Goal: Task Accomplishment & Management: Manage account settings

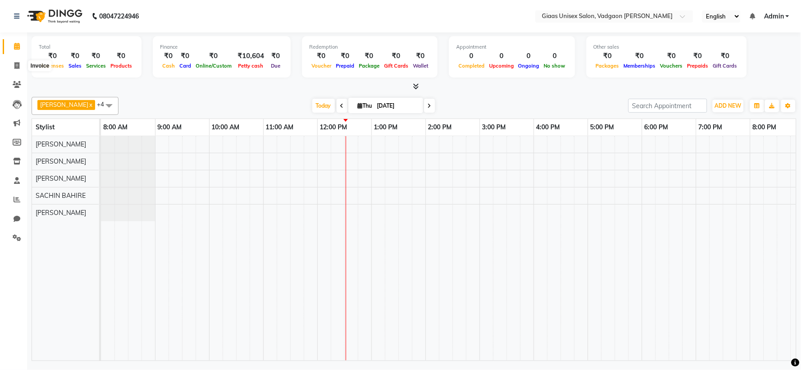
scroll to position [0, 116]
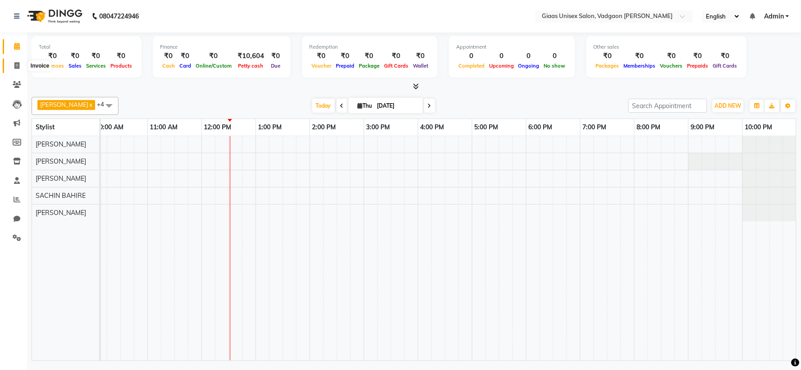
click at [14, 66] on icon at bounding box center [16, 65] width 5 height 7
select select "service"
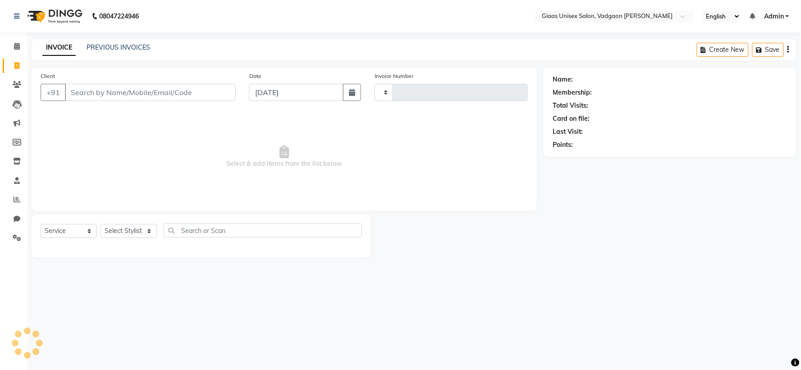
type input "1797"
select select "8007"
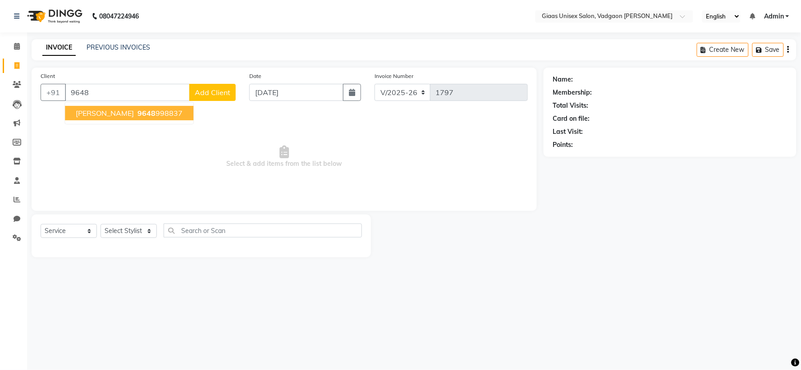
click at [92, 113] on span "Preyash" at bounding box center [105, 113] width 58 height 9
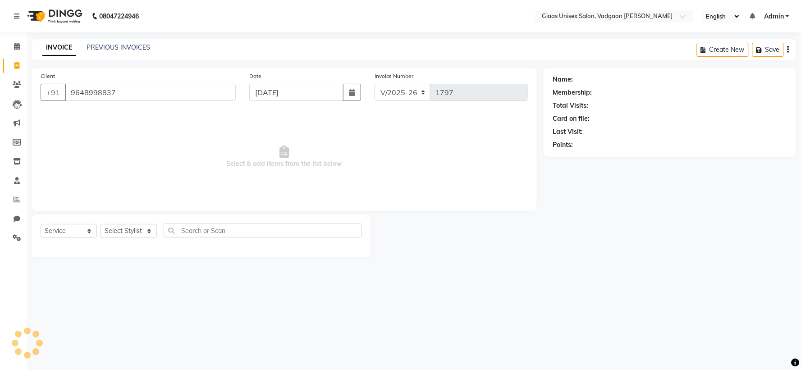
type input "9648998837"
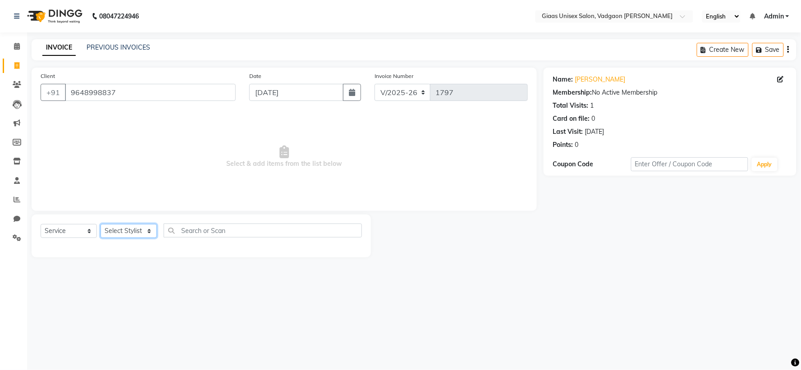
click at [145, 234] on select "Select Stylist [PERSON_NAME] [PERSON_NAME] [PERSON_NAME] [PERSON_NAME] [PERSON_…" at bounding box center [128, 231] width 56 height 14
select select "72895"
click at [100, 224] on select "Select Stylist [PERSON_NAME] [PERSON_NAME] [PERSON_NAME] [PERSON_NAME] [PERSON_…" at bounding box center [128, 231] width 56 height 14
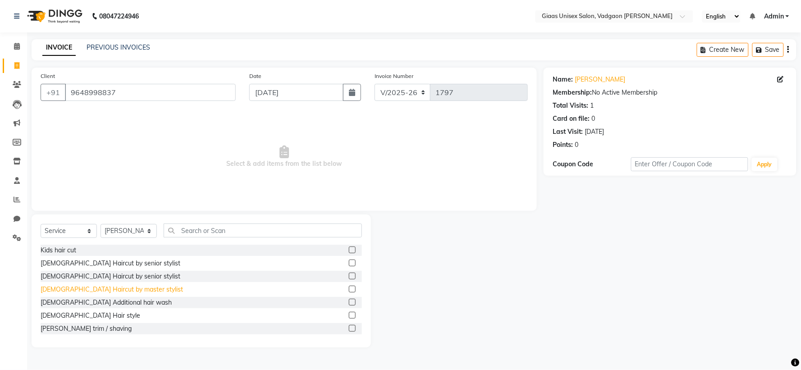
click at [103, 290] on div "[DEMOGRAPHIC_DATA] Haircut by master stylist" at bounding box center [112, 289] width 142 height 9
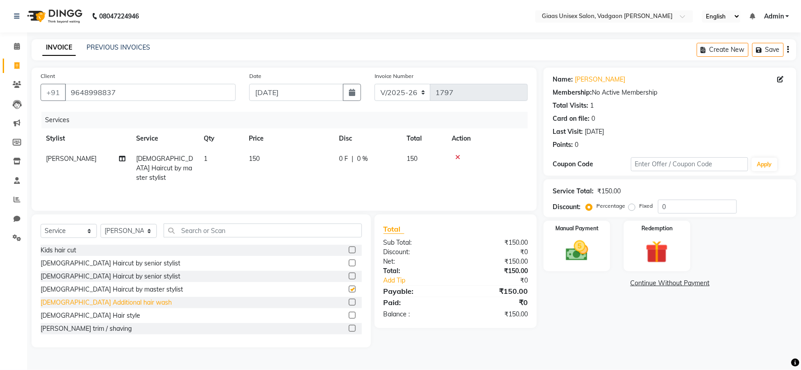
checkbox input "false"
click at [88, 332] on div "[PERSON_NAME] trim / shaving" at bounding box center [86, 328] width 91 height 9
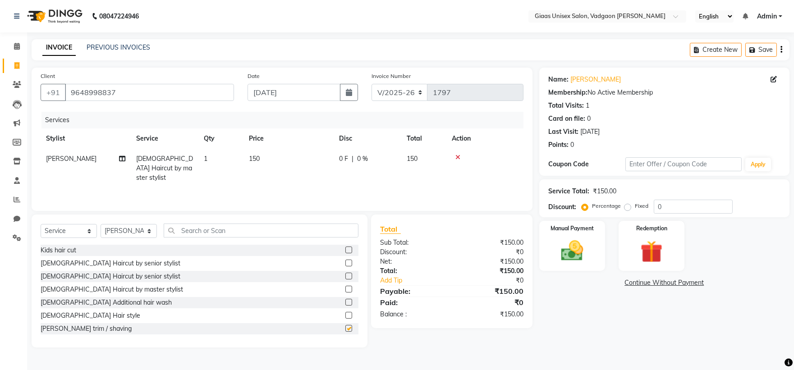
checkbox input "false"
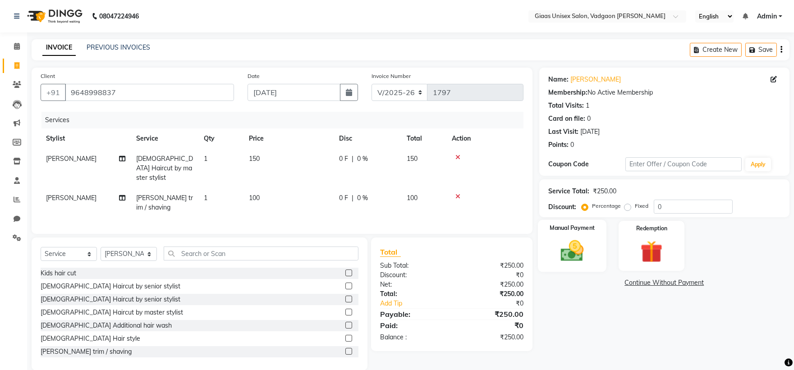
click at [580, 256] on img at bounding box center [571, 250] width 37 height 27
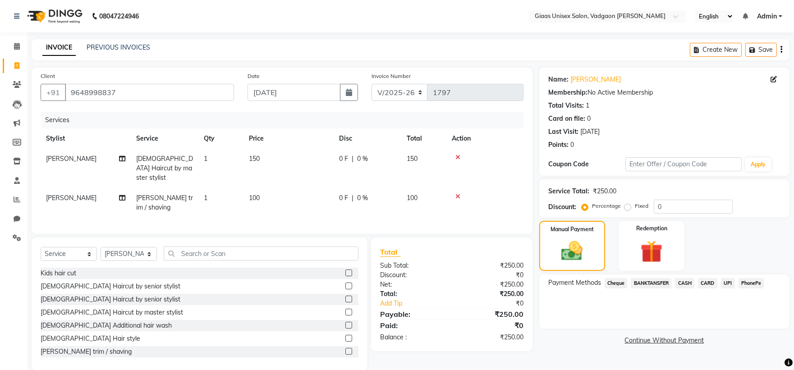
click at [752, 286] on span "PhonePe" at bounding box center [751, 283] width 26 height 10
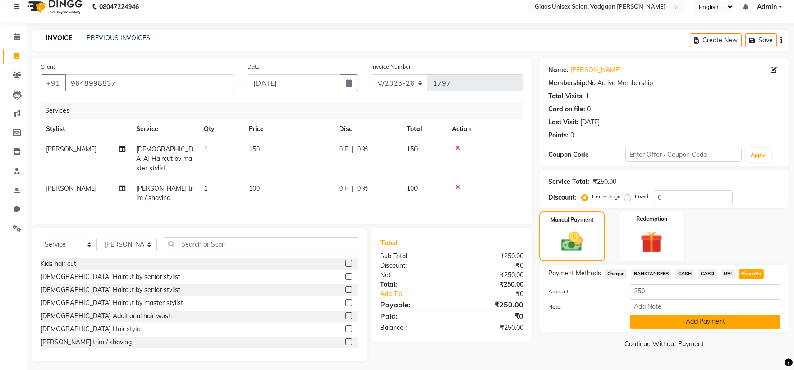
scroll to position [12, 0]
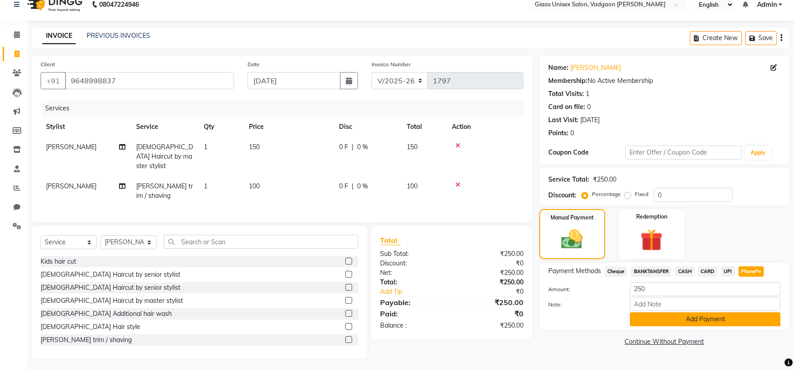
click at [712, 319] on button "Add Payment" at bounding box center [705, 319] width 151 height 14
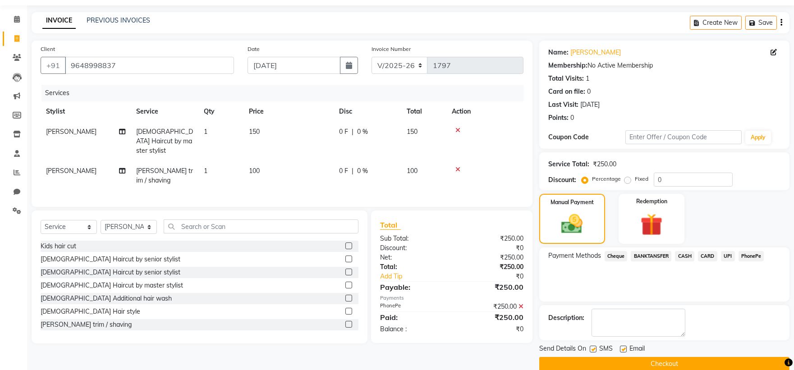
scroll to position [41, 0]
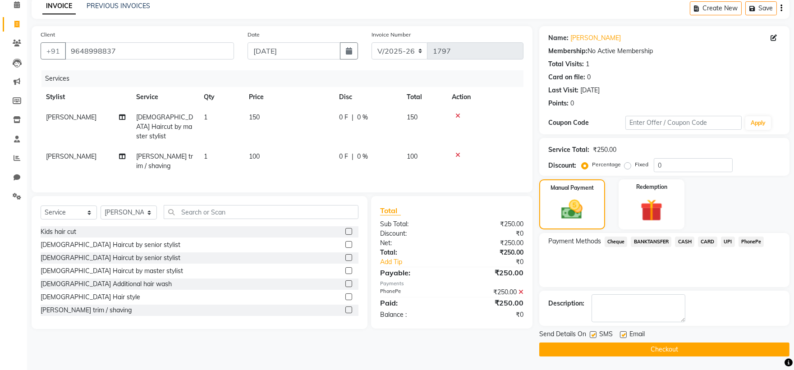
click at [591, 334] on label at bounding box center [592, 334] width 7 height 7
click at [591, 334] on input "checkbox" at bounding box center [592, 335] width 6 height 6
checkbox input "false"
click at [589, 350] on button "Checkout" at bounding box center [664, 350] width 250 height 14
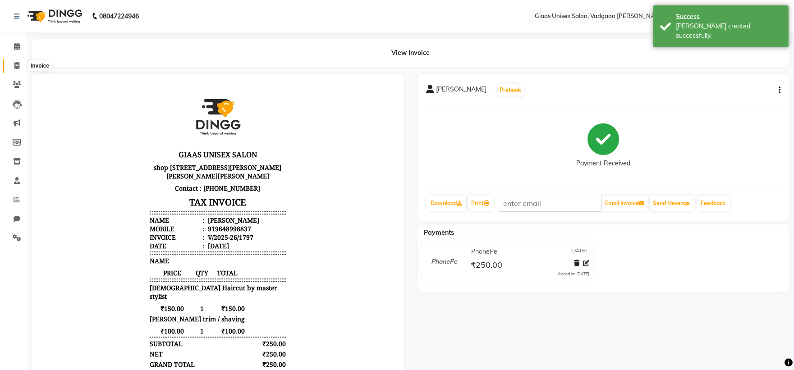
click at [17, 64] on icon at bounding box center [16, 65] width 5 height 7
select select "service"
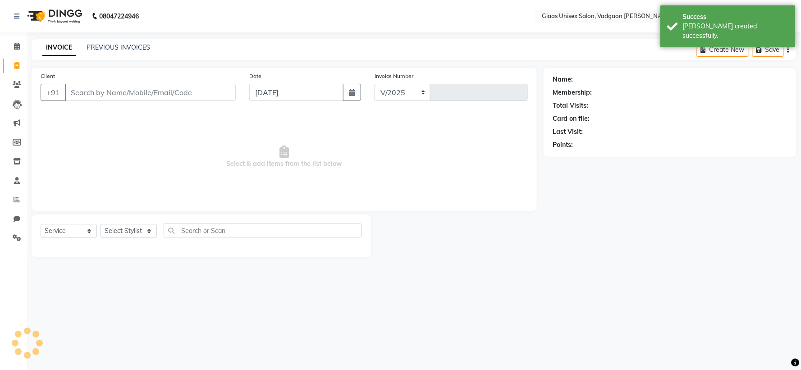
select select "8007"
type input "1798"
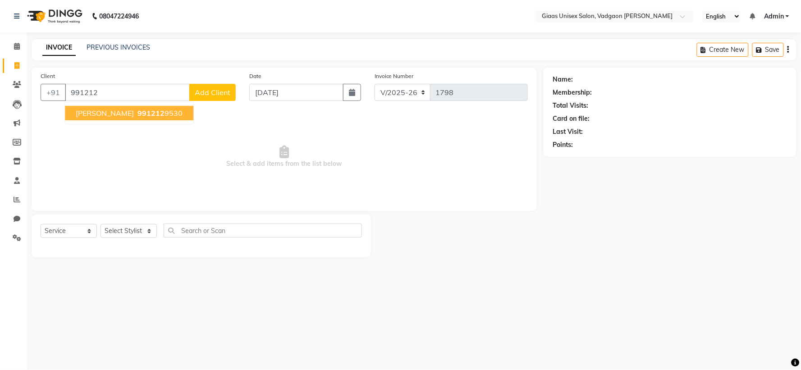
click at [151, 114] on span "991212" at bounding box center [150, 113] width 27 height 9
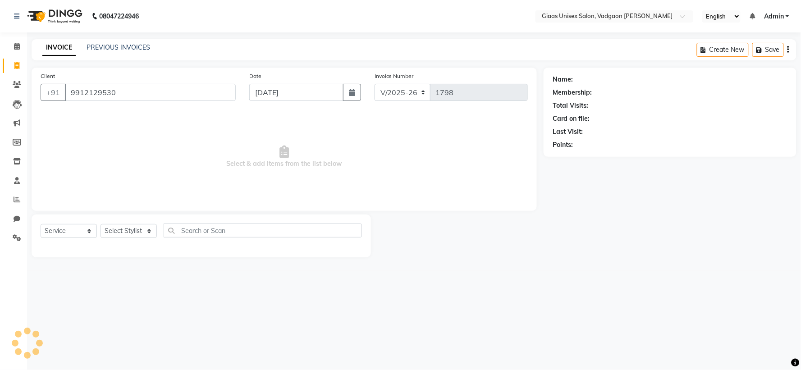
type input "9912129530"
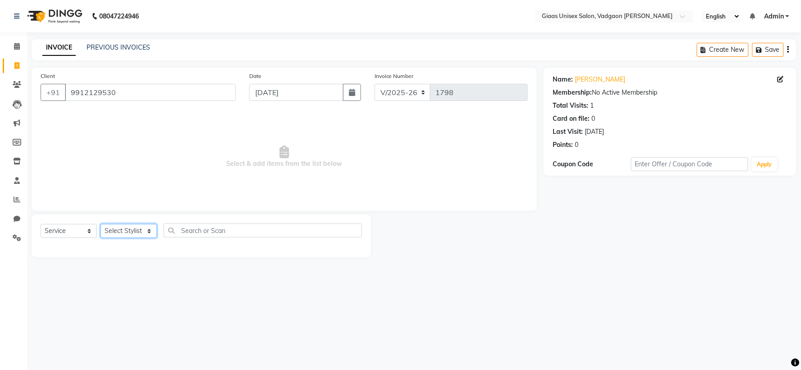
click at [147, 235] on select "Select Stylist [PERSON_NAME] [PERSON_NAME] [PERSON_NAME] [PERSON_NAME] [PERSON_…" at bounding box center [128, 231] width 56 height 14
click at [150, 229] on select "Select Stylist [PERSON_NAME] [PERSON_NAME] [PERSON_NAME] [PERSON_NAME] [PERSON_…" at bounding box center [128, 231] width 56 height 14
select select "72894"
click at [100, 224] on select "Select Stylist [PERSON_NAME] [PERSON_NAME] [PERSON_NAME] [PERSON_NAME] [PERSON_…" at bounding box center [128, 231] width 56 height 14
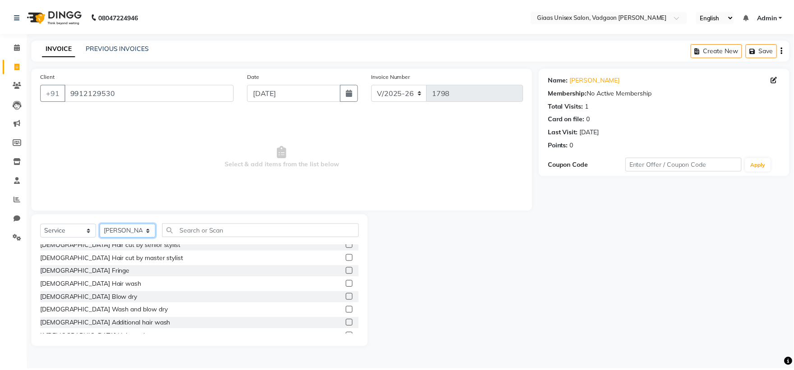
scroll to position [150, 0]
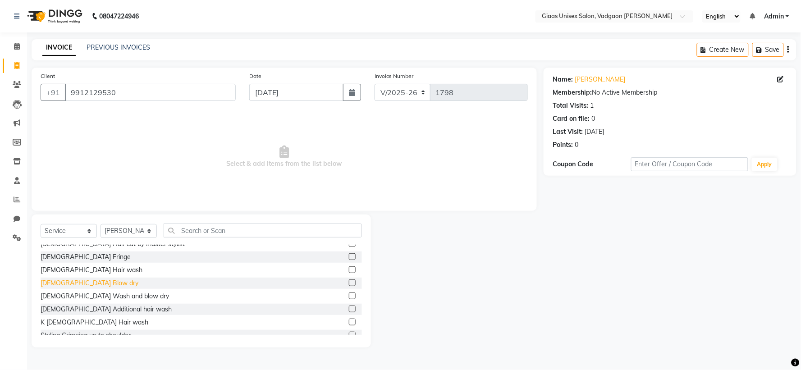
click at [79, 282] on div "[DEMOGRAPHIC_DATA] Blow dry" at bounding box center [90, 283] width 98 height 9
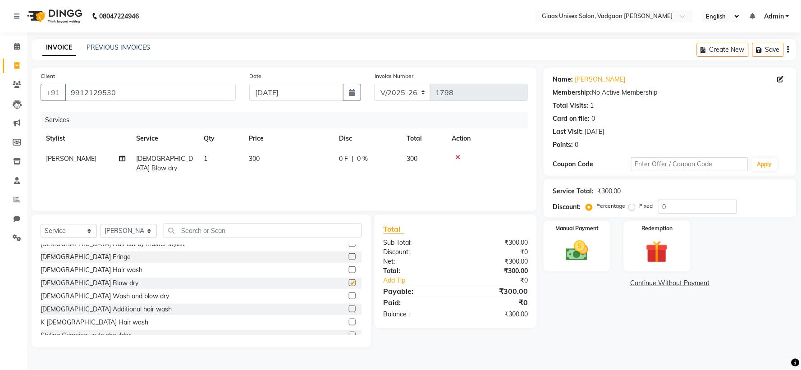
checkbox input "false"
click at [261, 152] on td "300" at bounding box center [288, 164] width 90 height 30
select select "72894"
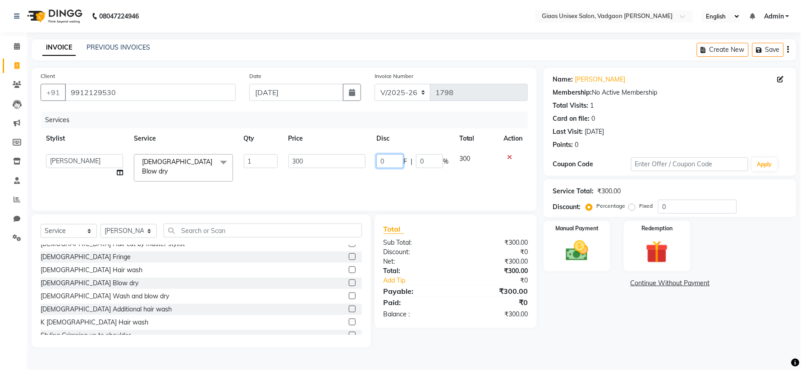
click at [393, 160] on input "0" at bounding box center [389, 161] width 27 height 14
type input "100"
click at [442, 179] on div "Services Stylist Service Qty Price Disc Total Action AARTI SHINDE Abdulkarim mo…" at bounding box center [284, 157] width 487 height 90
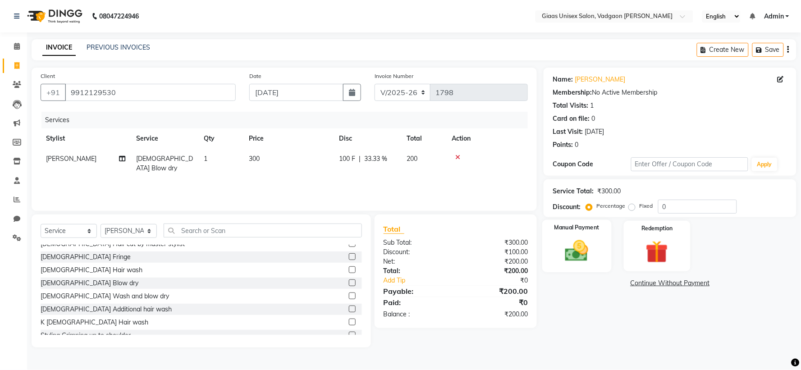
click at [580, 249] on img at bounding box center [577, 250] width 38 height 27
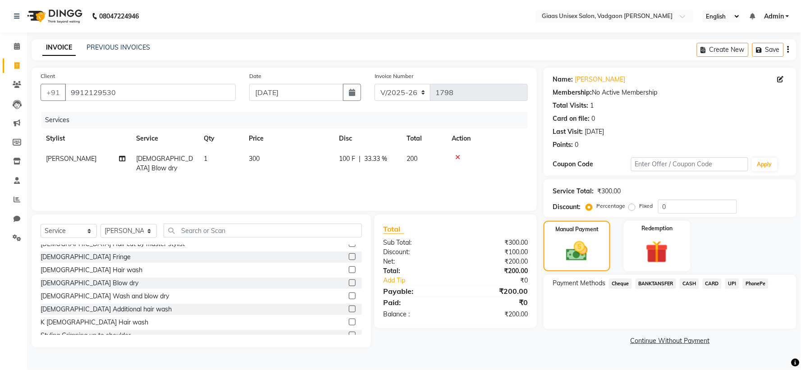
click at [753, 281] on span "PhonePe" at bounding box center [756, 284] width 26 height 10
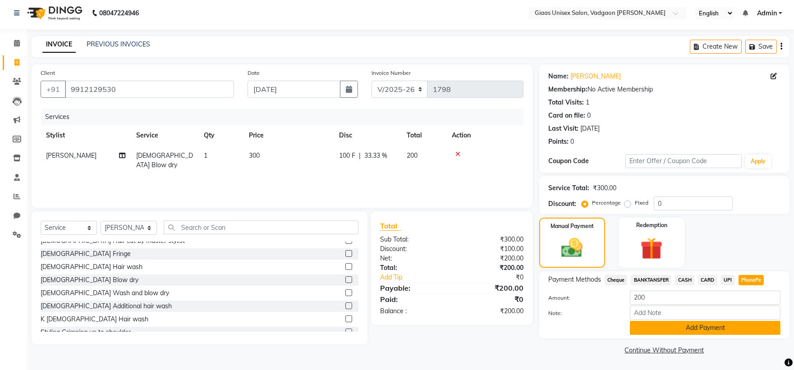
click at [665, 328] on button "Add Payment" at bounding box center [705, 328] width 151 height 14
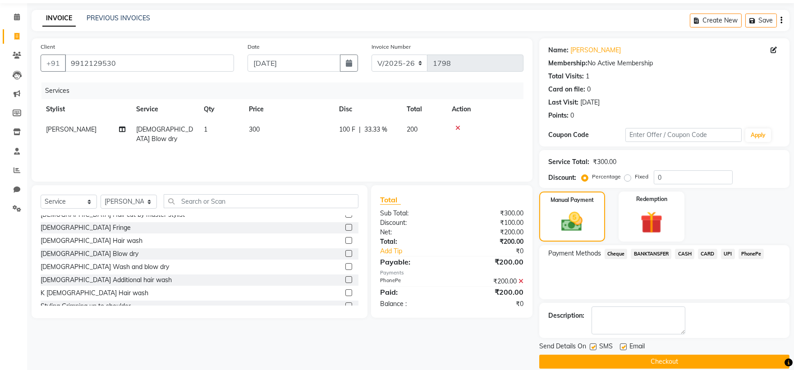
scroll to position [41, 0]
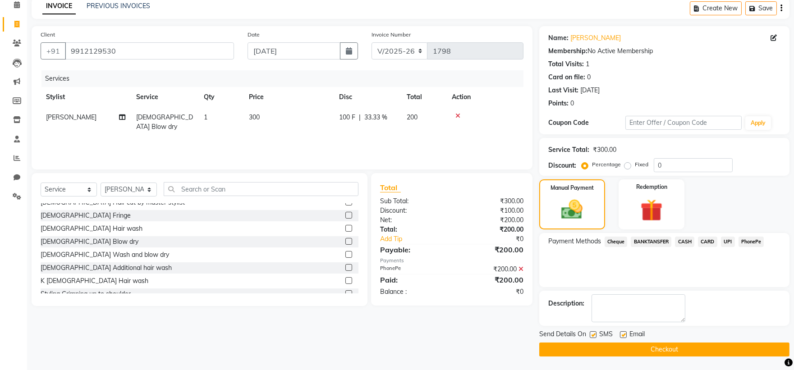
click at [596, 335] on label at bounding box center [592, 334] width 7 height 7
click at [595, 335] on input "checkbox" at bounding box center [592, 335] width 6 height 6
checkbox input "false"
click at [600, 346] on button "Checkout" at bounding box center [664, 350] width 250 height 14
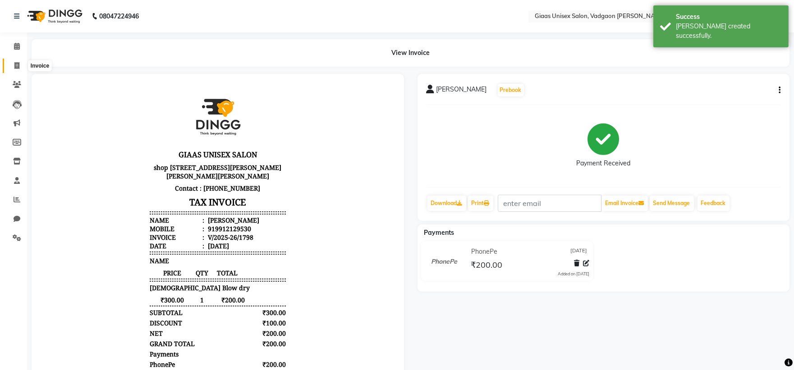
click at [13, 64] on span at bounding box center [17, 66] width 16 height 10
select select "service"
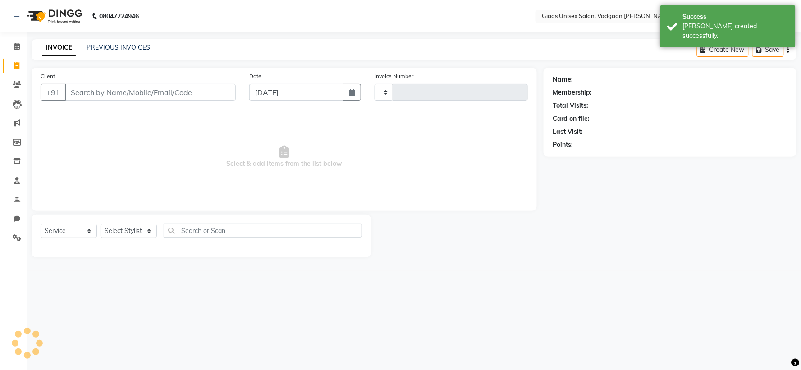
type input "1799"
select select "8007"
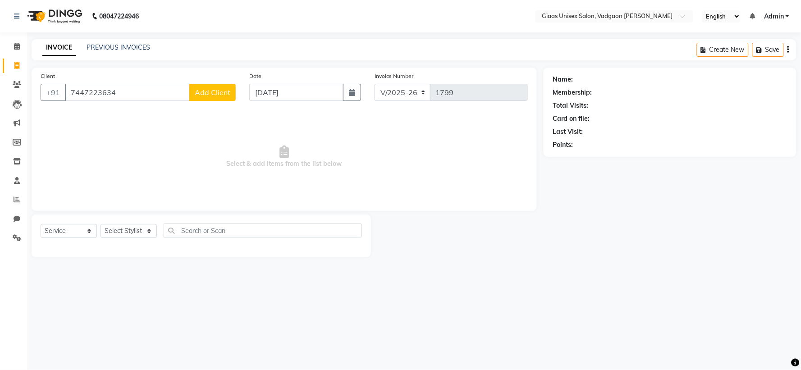
type input "7447223634"
click at [223, 91] on span "Add Client" at bounding box center [213, 92] width 36 height 9
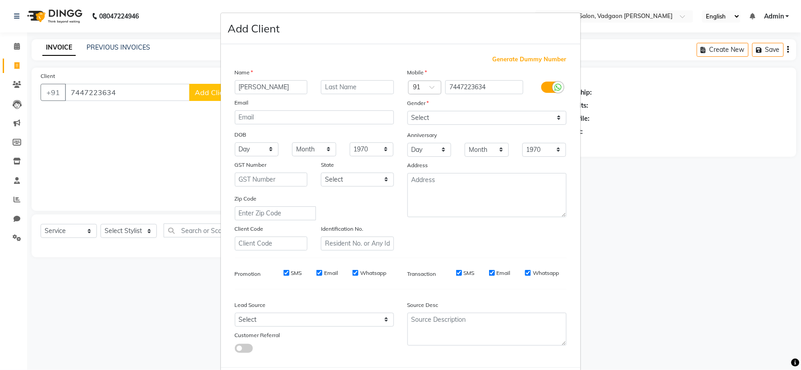
type input "gouri"
click at [352, 78] on div "Name" at bounding box center [314, 74] width 173 height 13
click at [347, 86] on input "text" at bounding box center [357, 87] width 73 height 14
type input "malushri"
click at [242, 87] on input "gouri" at bounding box center [271, 87] width 73 height 14
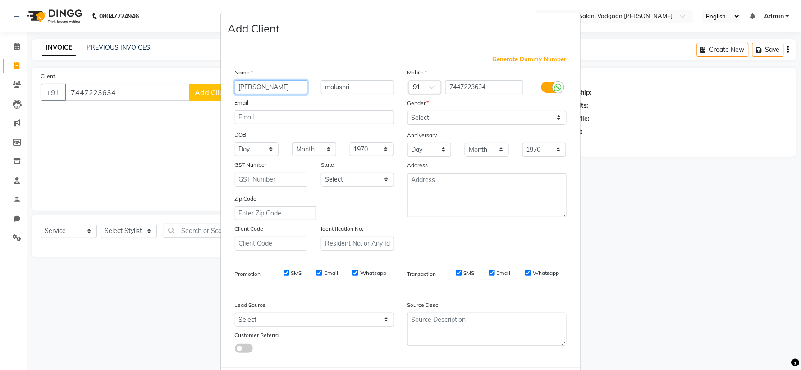
type input "Gouri"
click at [445, 119] on select "Select Male Female Other Prefer Not To Say" at bounding box center [486, 118] width 159 height 14
select select "female"
click at [407, 111] on select "Select Male Female Other Prefer Not To Say" at bounding box center [486, 118] width 159 height 14
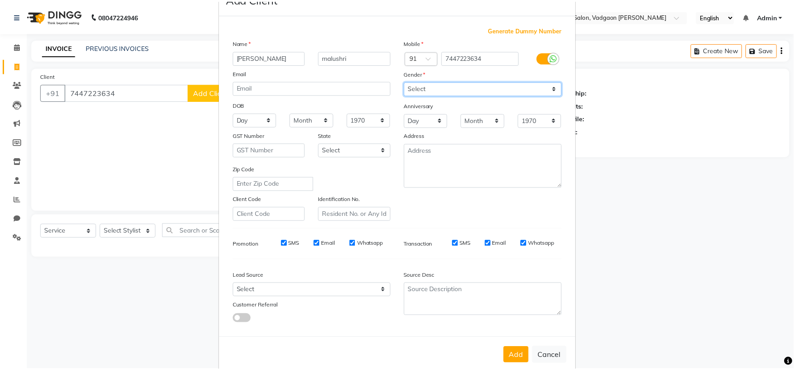
scroll to position [46, 0]
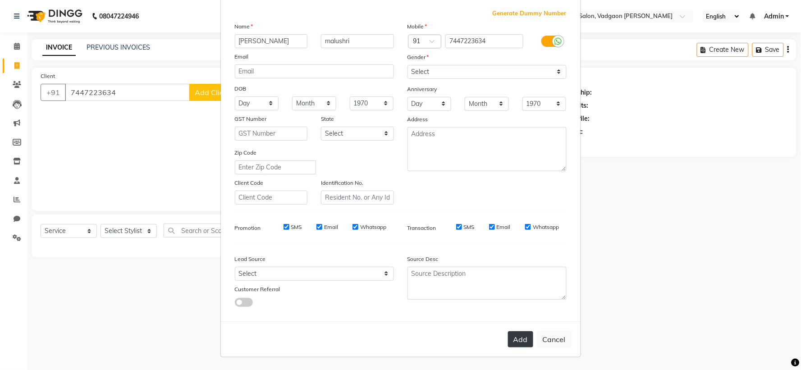
click at [515, 333] on button "Add" at bounding box center [520, 339] width 25 height 16
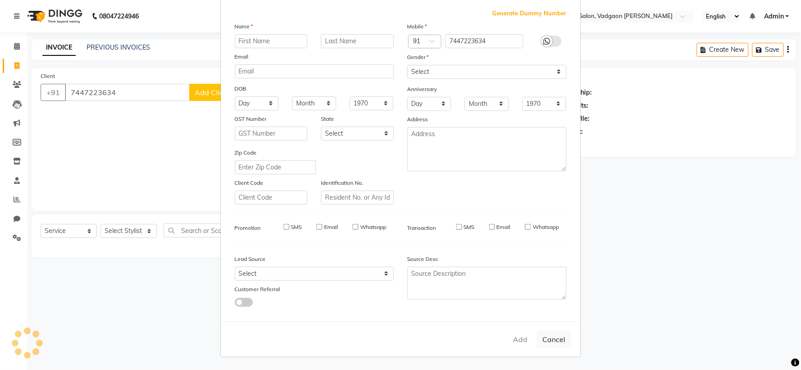
select select
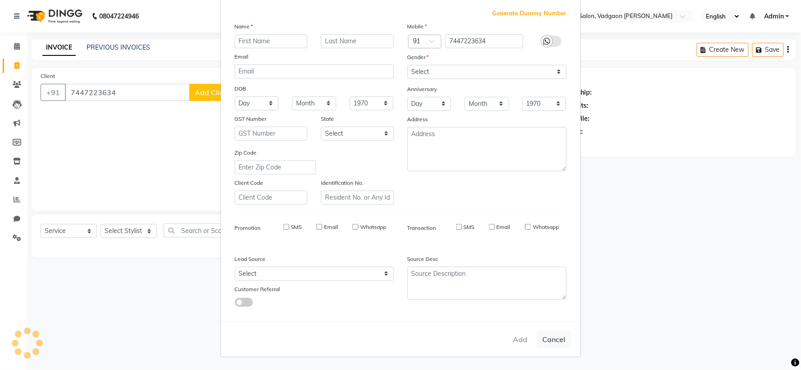
select select
checkbox input "false"
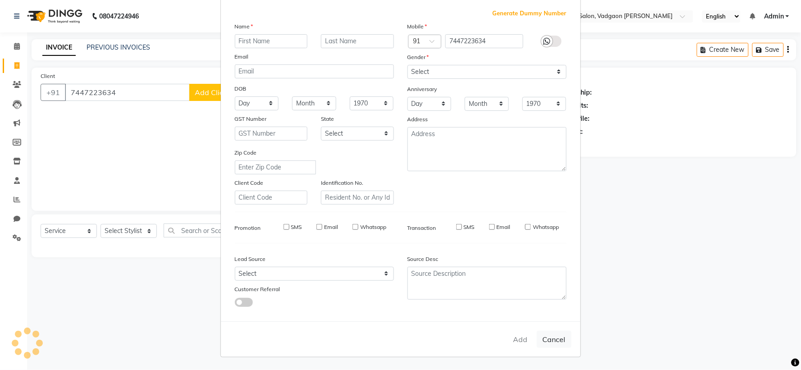
checkbox input "false"
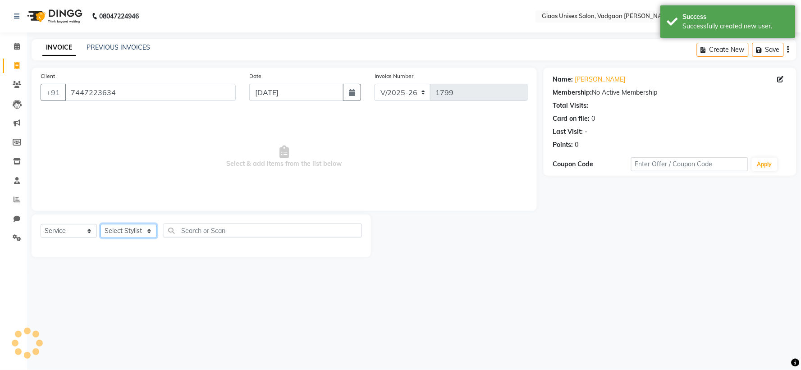
click at [141, 234] on select "Select Stylist [PERSON_NAME] [PERSON_NAME] [PERSON_NAME] [PERSON_NAME] [PERSON_…" at bounding box center [128, 231] width 56 height 14
click at [100, 224] on select "Select Stylist [PERSON_NAME] [PERSON_NAME] [PERSON_NAME] [PERSON_NAME] [PERSON_…" at bounding box center [128, 231] width 56 height 14
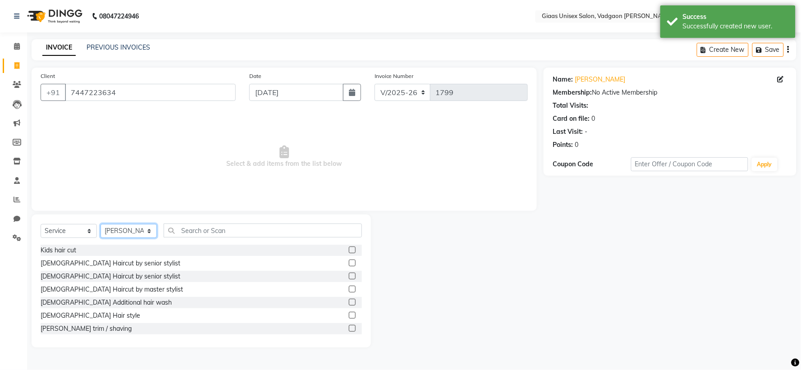
click at [136, 236] on select "Select Stylist [PERSON_NAME] [PERSON_NAME] [PERSON_NAME] [PERSON_NAME] [PERSON_…" at bounding box center [128, 231] width 56 height 14
select select "72894"
click at [100, 224] on select "Select Stylist [PERSON_NAME] [PERSON_NAME] [PERSON_NAME] [PERSON_NAME] [PERSON_…" at bounding box center [128, 231] width 56 height 14
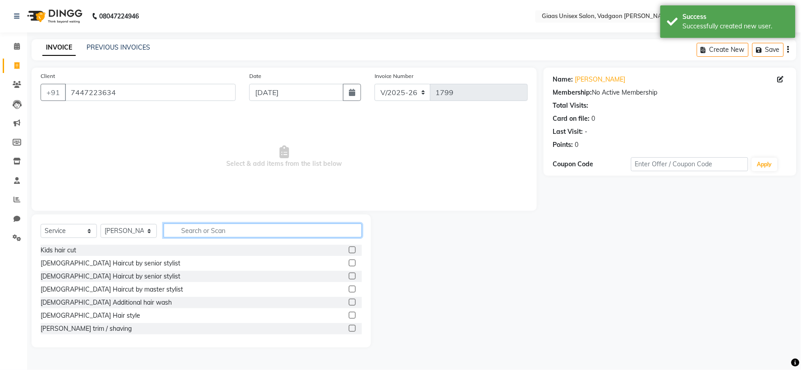
click at [210, 235] on input "text" at bounding box center [263, 231] width 198 height 14
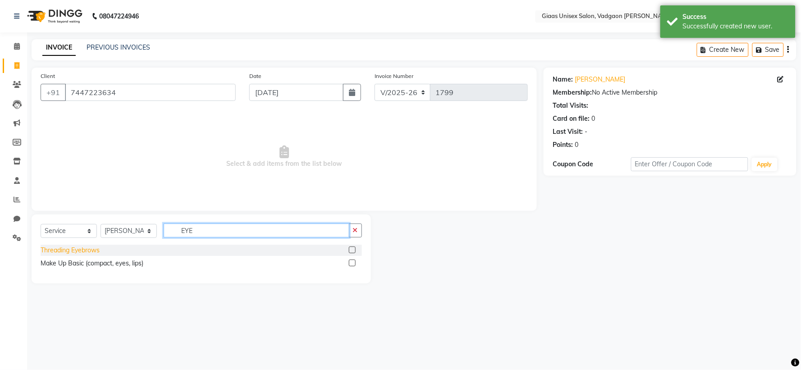
type input "EYE"
click at [78, 253] on div "Threading Eyebrows" at bounding box center [70, 250] width 59 height 9
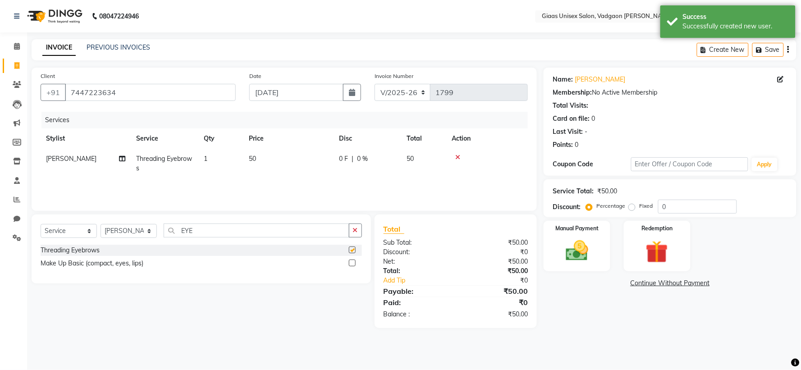
checkbox input "false"
click at [580, 262] on img at bounding box center [577, 250] width 38 height 27
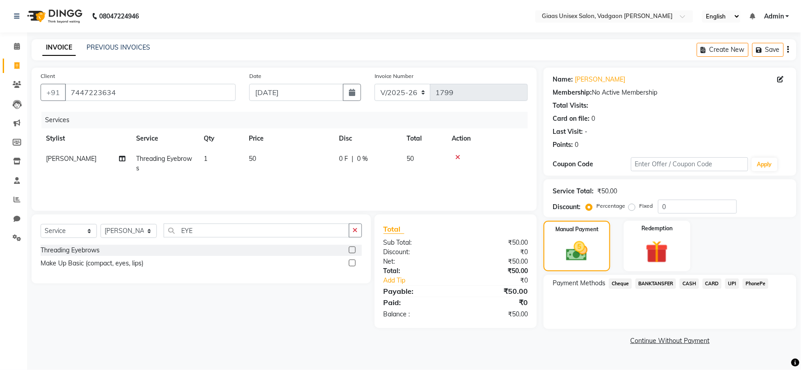
click at [693, 284] on span "CASH" at bounding box center [689, 284] width 19 height 10
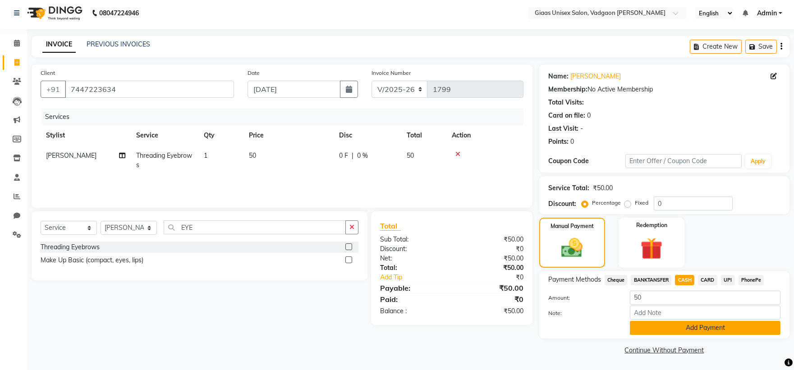
click at [674, 328] on button "Add Payment" at bounding box center [705, 328] width 151 height 14
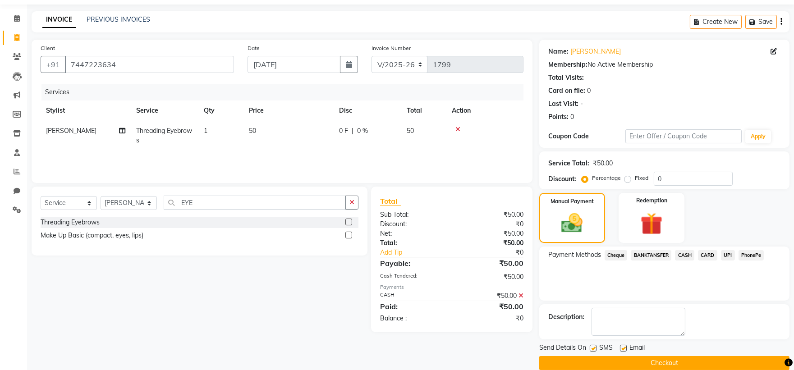
scroll to position [41, 0]
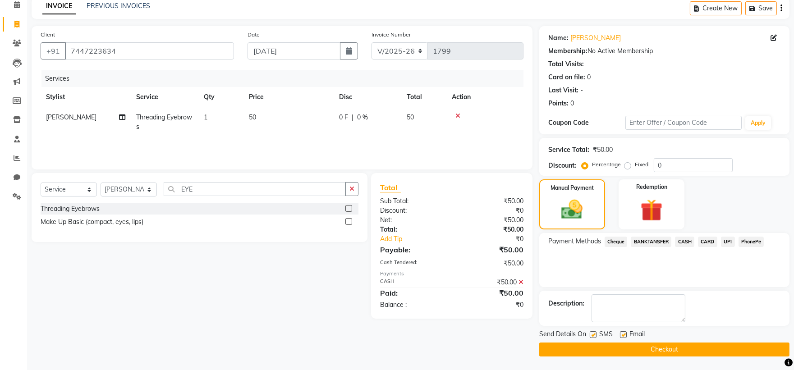
click at [594, 338] on div at bounding box center [592, 335] width 6 height 9
click at [594, 333] on label at bounding box center [592, 334] width 7 height 7
click at [594, 333] on input "checkbox" at bounding box center [592, 335] width 6 height 6
checkbox input "false"
click at [592, 346] on button "Checkout" at bounding box center [664, 350] width 250 height 14
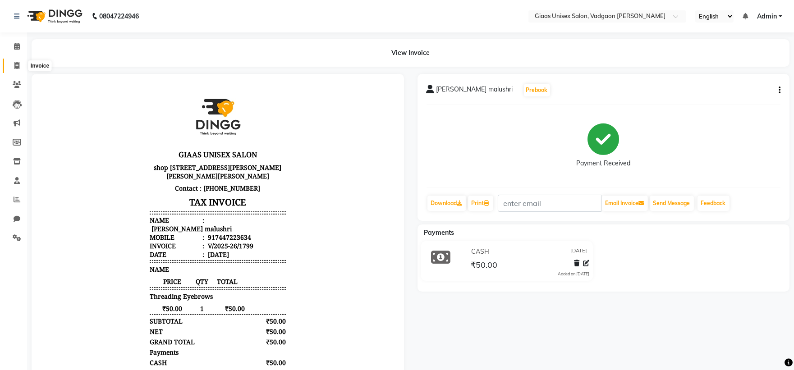
click at [17, 62] on icon at bounding box center [16, 65] width 5 height 7
select select "service"
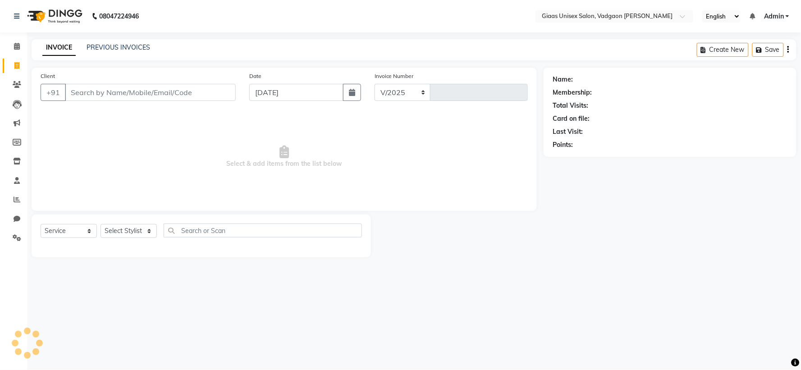
select select "8007"
type input "1800"
click at [137, 46] on link "PREVIOUS INVOICES" at bounding box center [119, 47] width 64 height 8
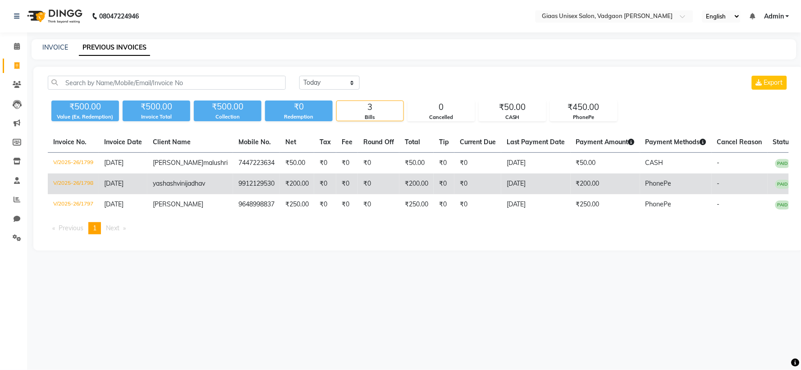
click at [501, 194] on td "[DATE]" at bounding box center [535, 184] width 69 height 21
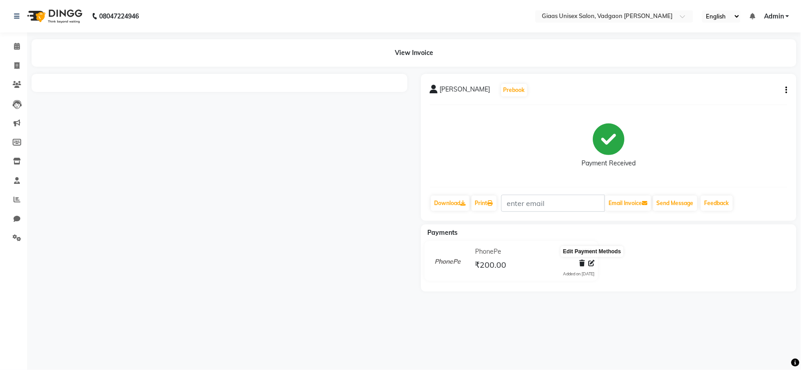
click at [593, 262] on icon at bounding box center [591, 263] width 6 height 6
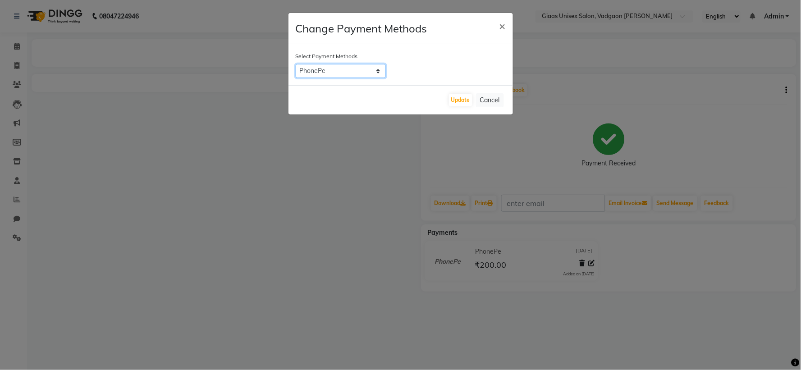
click at [377, 72] on select "Cheque BANKTANSFER CASH CARD UPI PhonePe" at bounding box center [341, 71] width 90 height 14
select select "1"
click at [296, 64] on select "Cheque BANKTANSFER CASH CARD UPI PhonePe" at bounding box center [341, 71] width 90 height 14
click at [467, 98] on button "Update" at bounding box center [460, 100] width 23 height 13
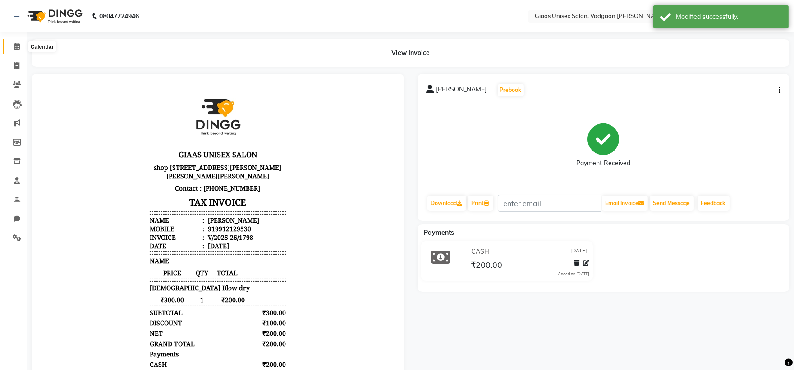
click at [17, 45] on icon at bounding box center [17, 46] width 6 height 7
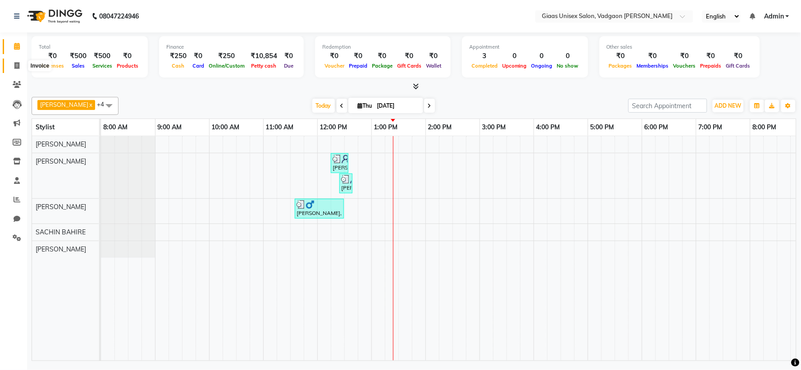
click at [12, 64] on span at bounding box center [17, 66] width 16 height 10
select select "service"
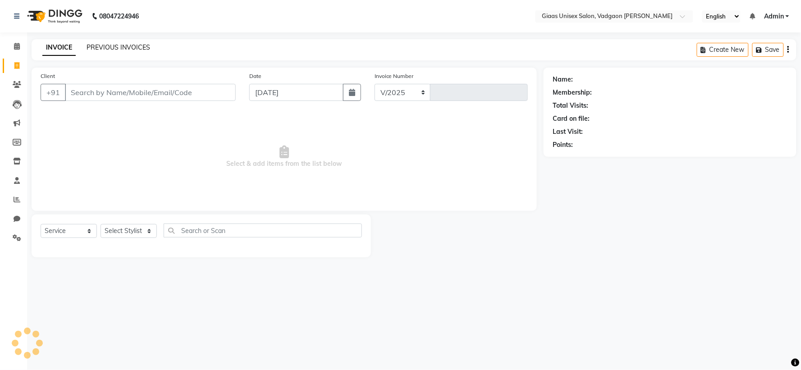
select select "8007"
type input "1800"
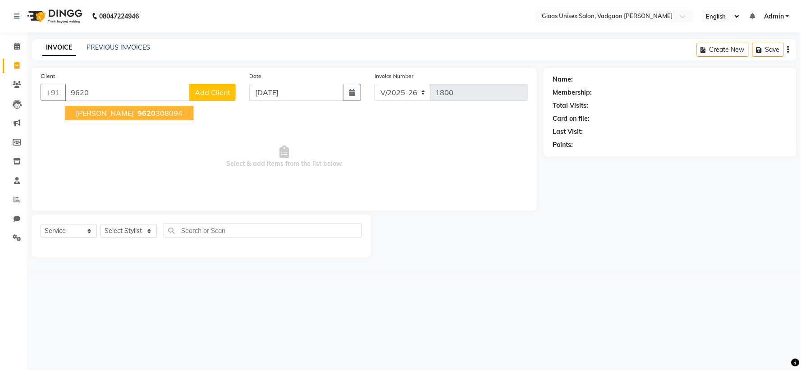
drag, startPoint x: 125, startPoint y: 113, endPoint x: 186, endPoint y: 104, distance: 61.0
click at [137, 113] on span "9620" at bounding box center [146, 113] width 18 height 9
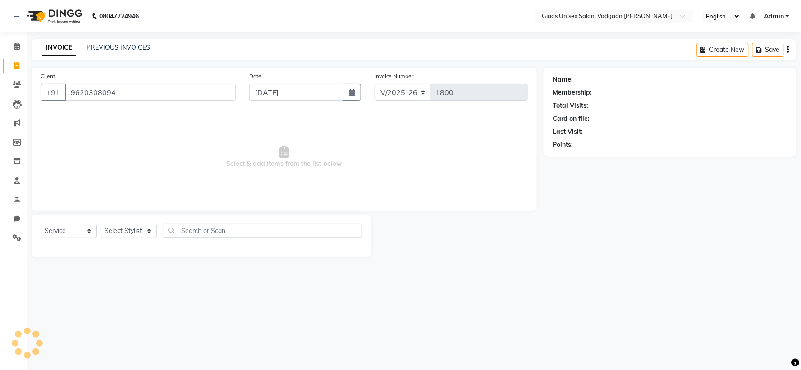
type input "9620308094"
click at [142, 232] on select "Select Stylist [PERSON_NAME] [PERSON_NAME] [PERSON_NAME] [PERSON_NAME] [PERSON_…" at bounding box center [128, 231] width 56 height 14
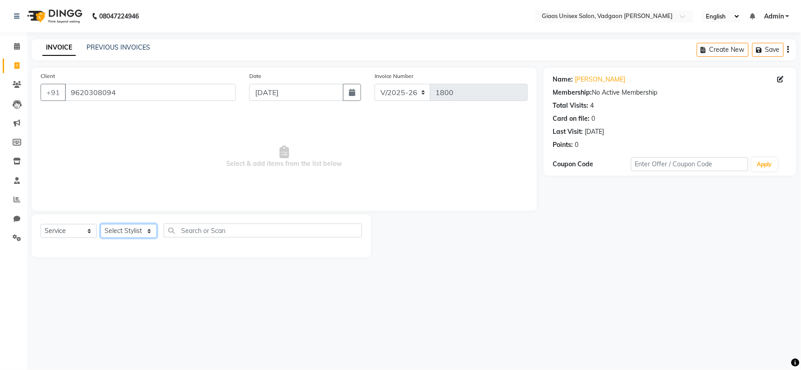
select select "72894"
click at [100, 224] on select "Select Stylist [PERSON_NAME] [PERSON_NAME] [PERSON_NAME] [PERSON_NAME] [PERSON_…" at bounding box center [128, 231] width 56 height 14
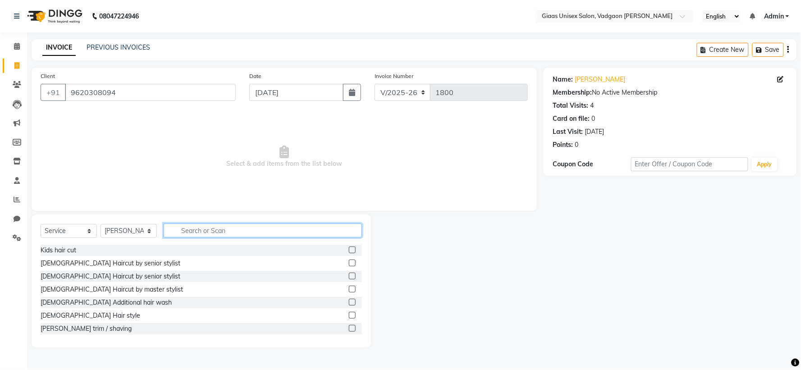
click at [206, 228] on input "text" at bounding box center [263, 231] width 198 height 14
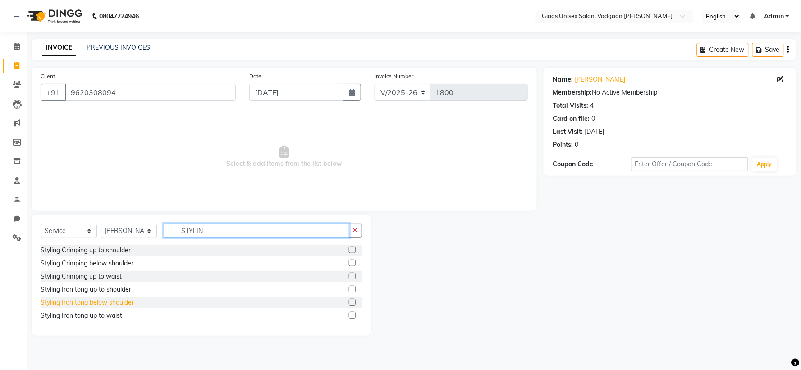
type input "STYLIN"
click at [119, 302] on div "Styling Iron tong below shoulder" at bounding box center [87, 302] width 93 height 9
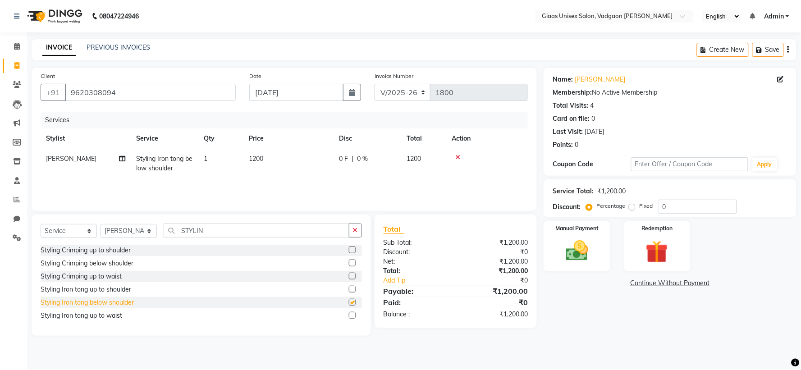
checkbox input "false"
click at [361, 157] on span "0 %" at bounding box center [362, 158] width 11 height 9
select select "72894"
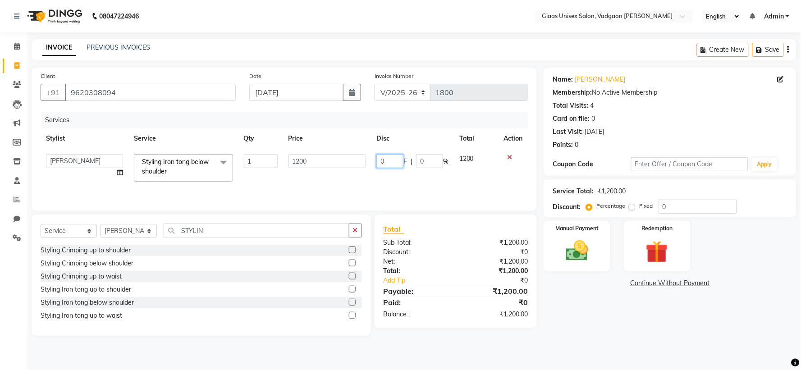
click at [386, 161] on input "0" at bounding box center [389, 161] width 27 height 14
type input "800"
click at [409, 178] on tr "[PERSON_NAME] [PERSON_NAME] [PERSON_NAME] [PERSON_NAME] [PERSON_NAME] [PERSON_N…" at bounding box center [284, 168] width 487 height 38
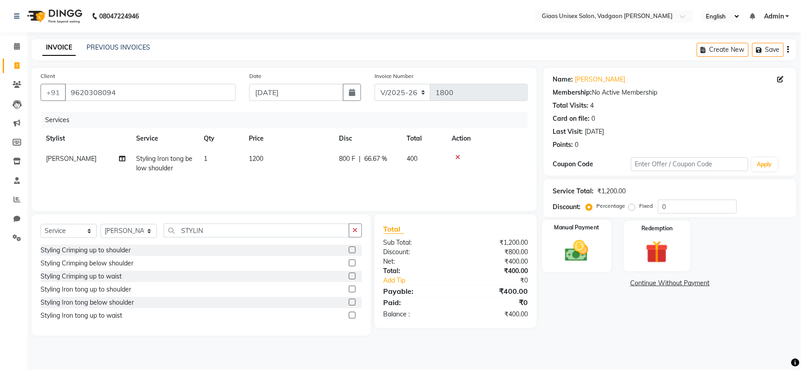
click at [580, 251] on img at bounding box center [577, 250] width 38 height 27
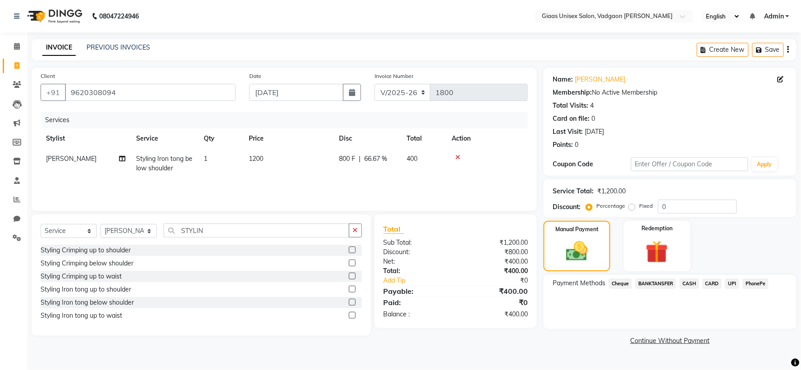
drag, startPoint x: 756, startPoint y: 280, endPoint x: 709, endPoint y: 285, distance: 47.2
click at [755, 280] on span "PhonePe" at bounding box center [756, 284] width 26 height 10
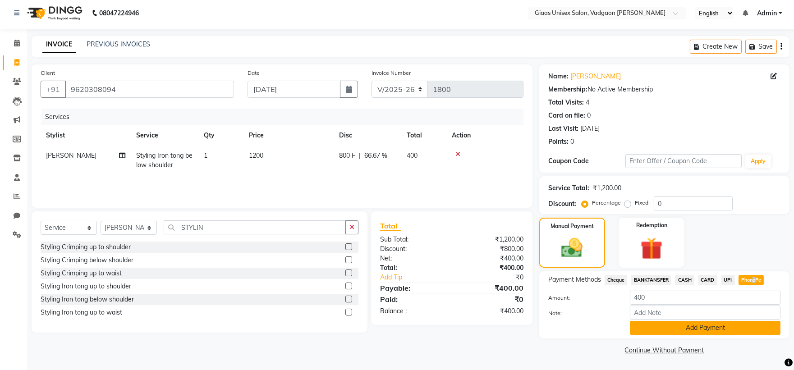
click at [662, 331] on button "Add Payment" at bounding box center [705, 328] width 151 height 14
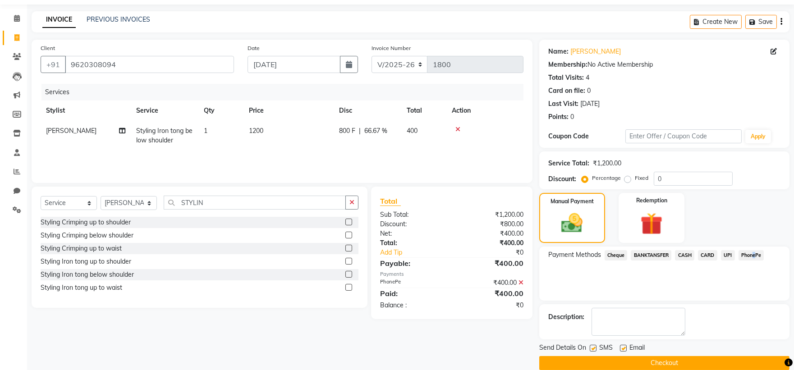
scroll to position [41, 0]
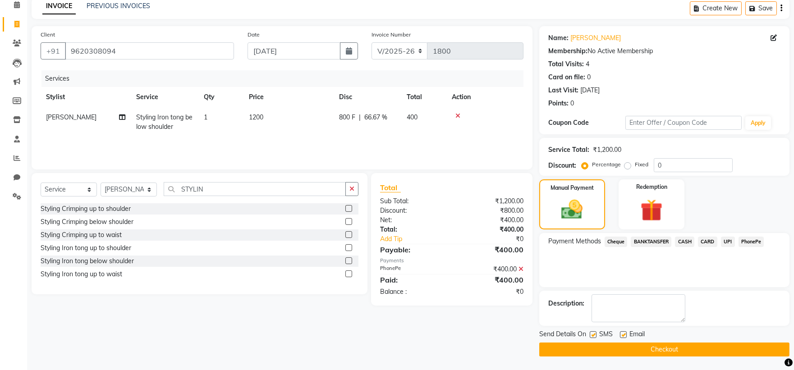
click at [592, 334] on label at bounding box center [592, 334] width 7 height 7
click at [592, 334] on input "checkbox" at bounding box center [592, 335] width 6 height 6
checkbox input "false"
click at [592, 346] on button "Checkout" at bounding box center [664, 350] width 250 height 14
